Goal: Find specific page/section: Find specific page/section

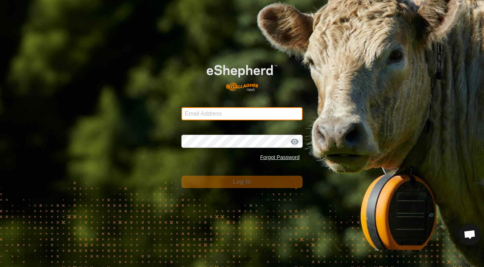
click at [195, 116] on input "Email Address" at bounding box center [241, 113] width 121 height 13
type input "[PERSON_NAME][EMAIL_ADDRESS][PERSON_NAME][DOMAIN_NAME]"
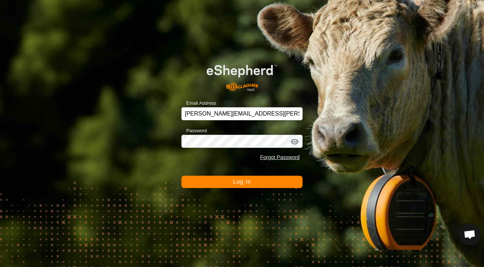
click at [215, 180] on button "Log In" at bounding box center [241, 182] width 121 height 12
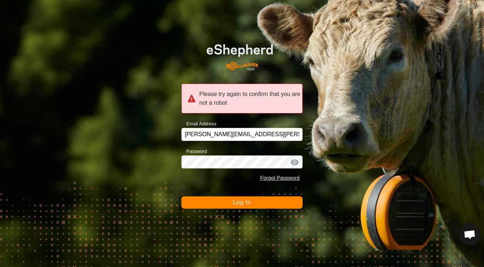
click at [245, 204] on span "Log In" at bounding box center [242, 202] width 18 height 6
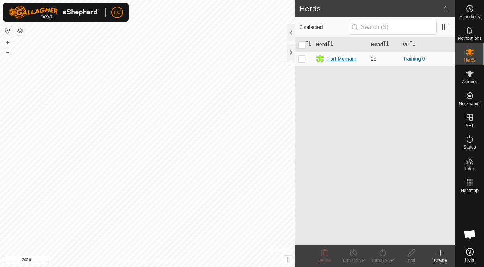
click at [334, 60] on div "Fort Merriam" at bounding box center [341, 59] width 29 height 8
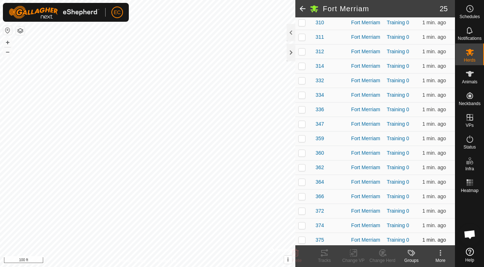
scroll to position [233, 0]
